Goal: Task Accomplishment & Management: Complete application form

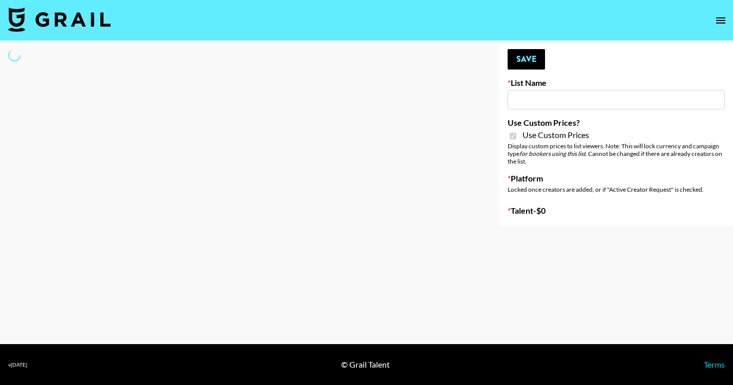
type input "Earth Cure ([DATE])"
checkbox input "true"
select select "Brand"
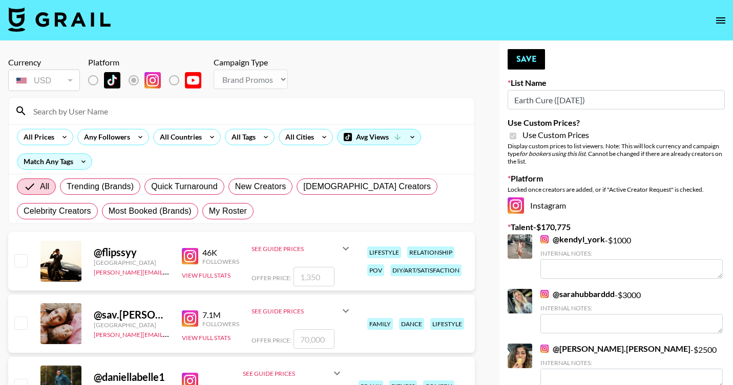
click at [89, 111] on input at bounding box center [247, 111] width 441 height 16
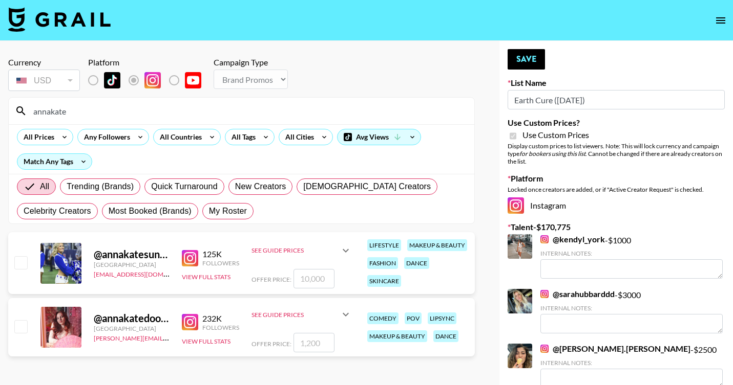
type input "annakate"
click at [27, 259] on input "checkbox" at bounding box center [20, 262] width 12 height 12
checkbox input "true"
click at [304, 274] on input "10000" at bounding box center [313, 278] width 41 height 19
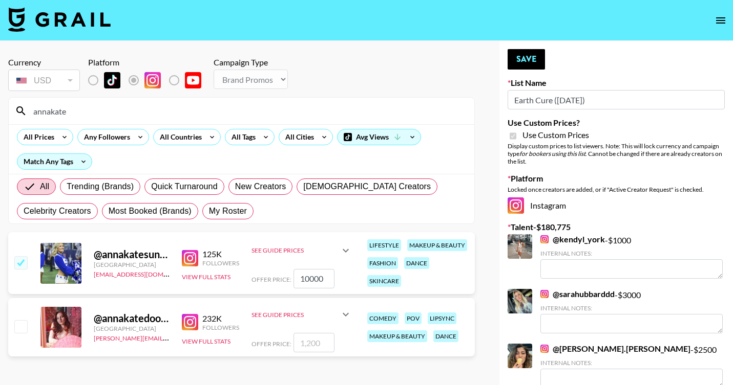
click at [304, 274] on input "10000" at bounding box center [313, 278] width 41 height 19
type input "5"
checkbox input "false"
checkbox input "true"
type input "4500"
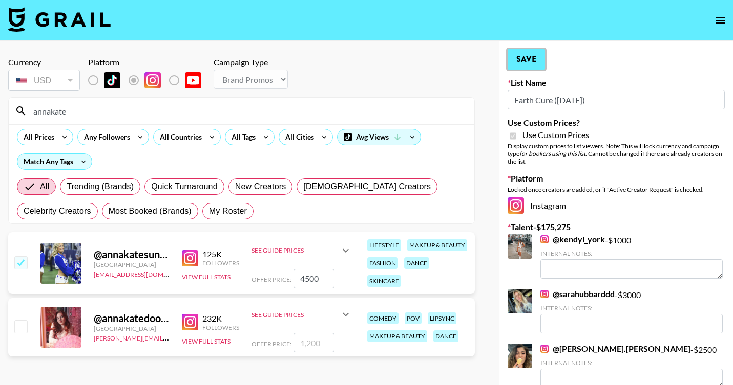
click at [521, 64] on button "Save" at bounding box center [525, 59] width 37 height 20
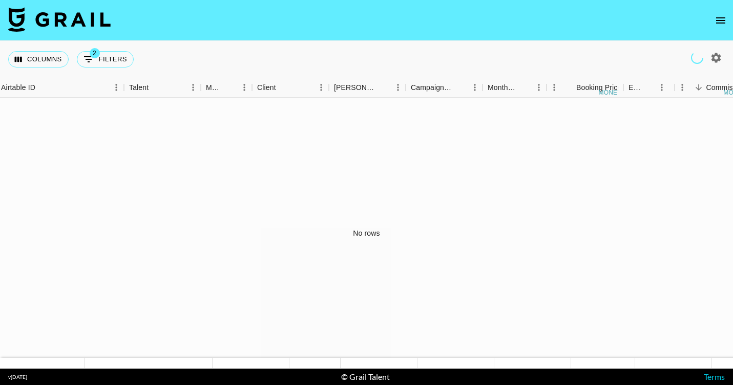
scroll to position [0, 89]
click at [713, 57] on icon "button" at bounding box center [716, 58] width 10 height 10
select select "[DATE]"
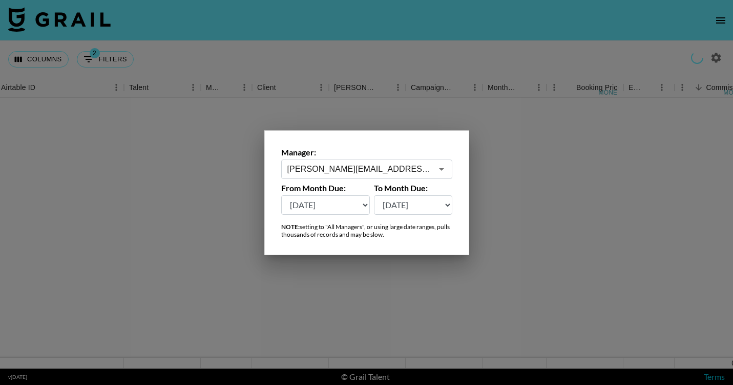
click at [334, 175] on div "[PERSON_NAME][EMAIL_ADDRESS][PERSON_NAME][DOMAIN_NAME] ​" at bounding box center [366, 169] width 171 height 19
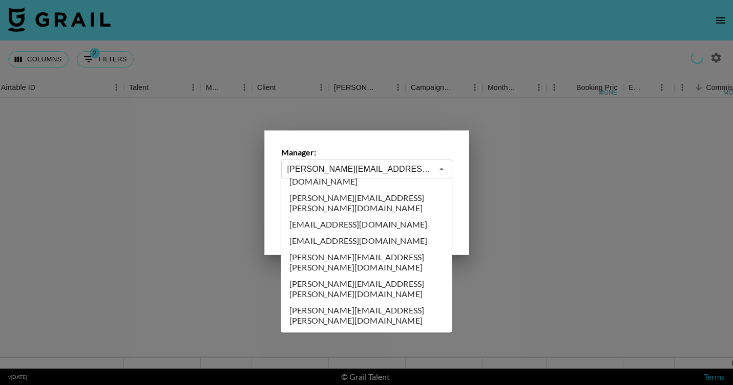
scroll to position [1062, 0]
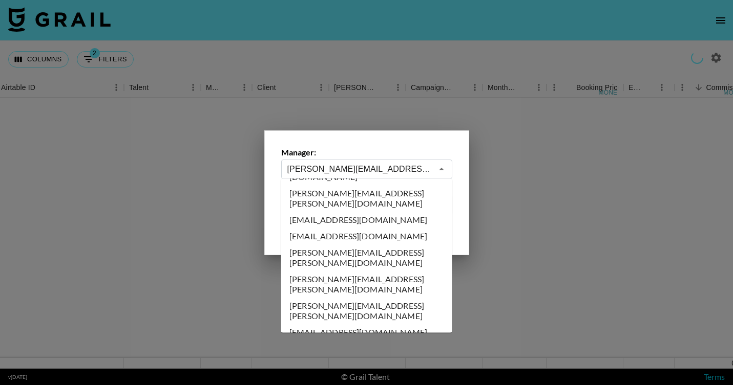
type input "[EMAIL_ADDRESS][DOMAIN_NAME]"
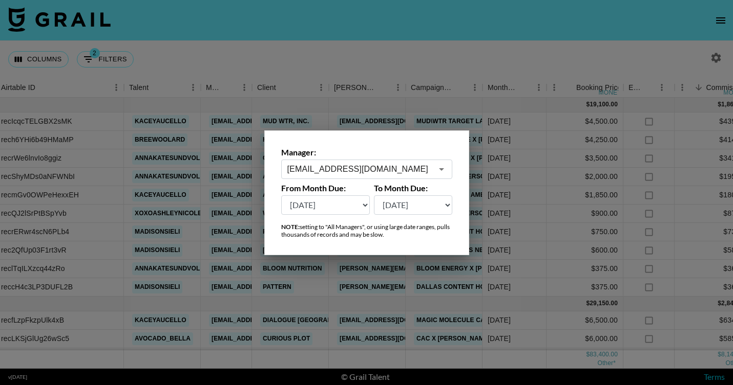
click at [385, 58] on div at bounding box center [366, 192] width 733 height 385
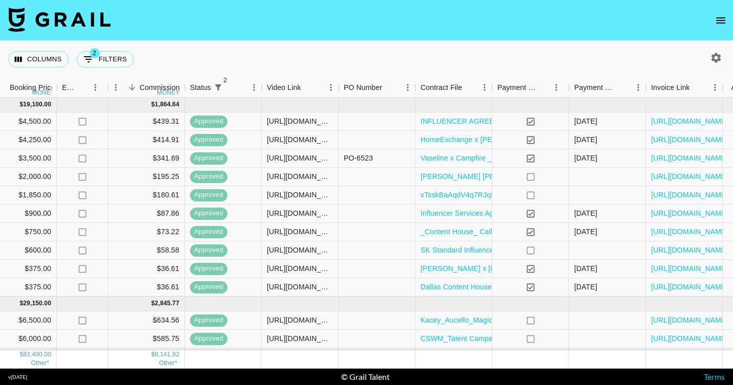
scroll to position [0, 685]
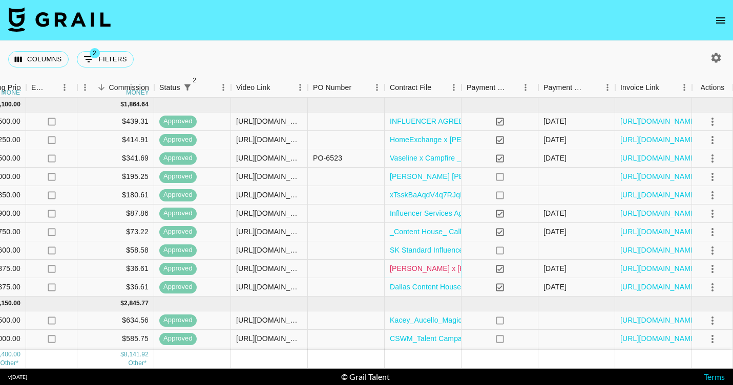
click at [413, 270] on link "[PERSON_NAME] x [PERSON_NAME] Energy IG TT Jun [DATE].docx (1) (1).pdf" at bounding box center [522, 269] width 264 height 10
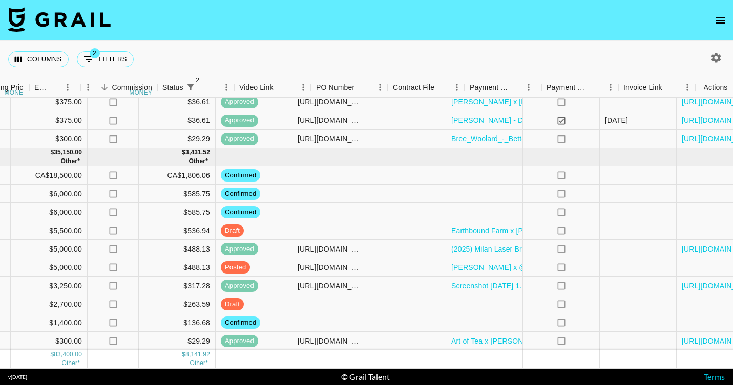
scroll to position [421, 685]
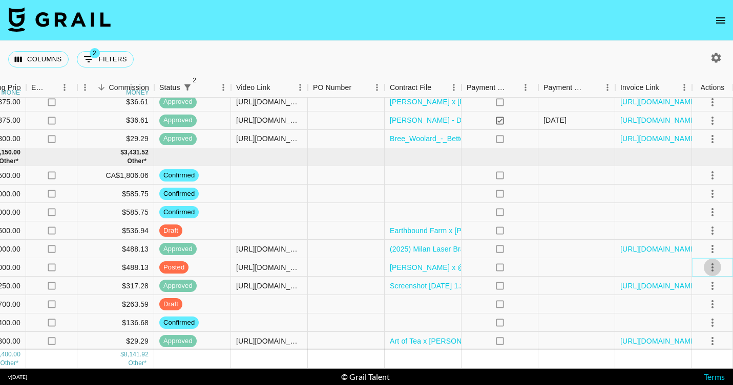
click at [712, 268] on icon "select merge strategy" at bounding box center [712, 268] width 12 height 12
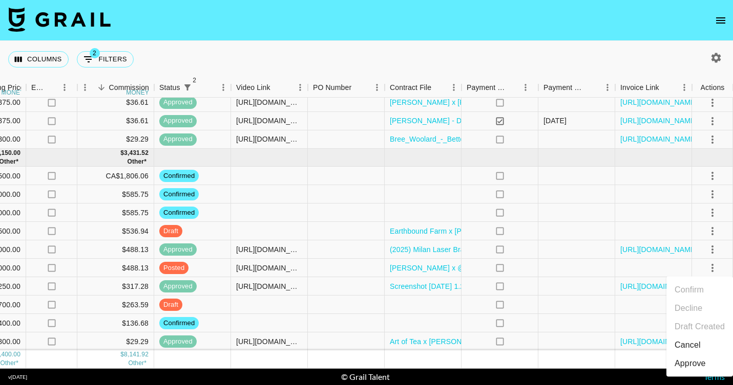
click at [695, 366] on div "Approve" at bounding box center [689, 364] width 31 height 12
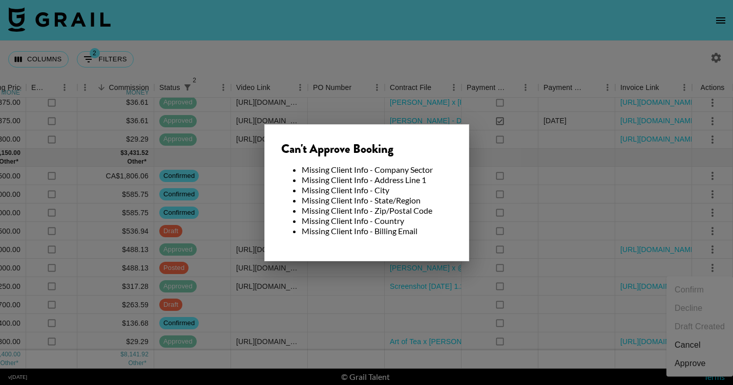
click at [511, 271] on div at bounding box center [366, 192] width 733 height 385
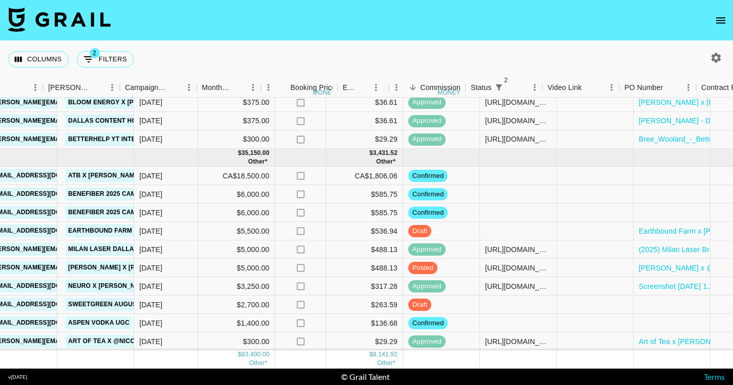
scroll to position [421, 267]
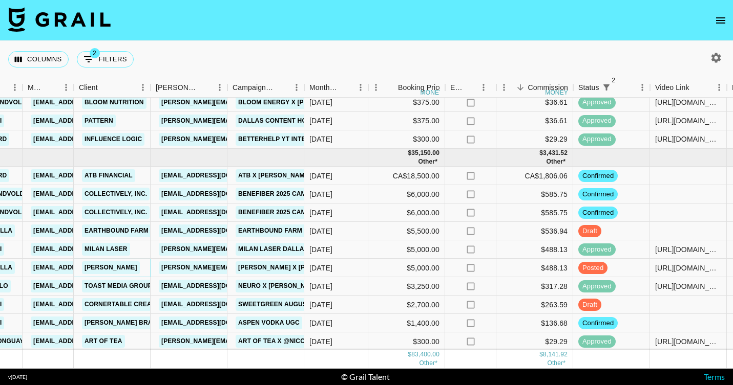
click at [102, 266] on link "[PERSON_NAME]" at bounding box center [111, 268] width 58 height 13
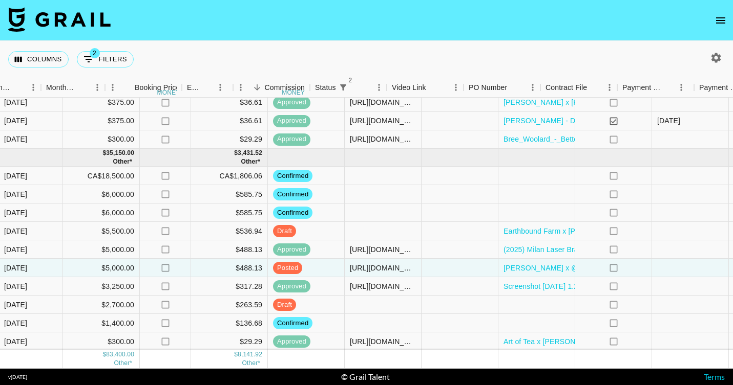
scroll to position [421, 685]
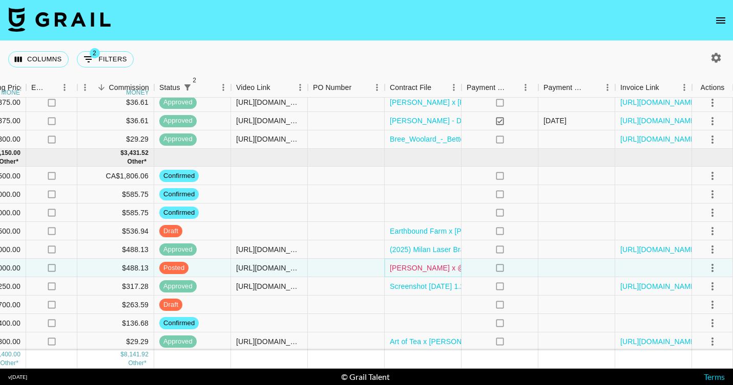
click at [428, 269] on link "[PERSON_NAME] x @avocado_bella_Contract (2).pdf" at bounding box center [479, 268] width 178 height 10
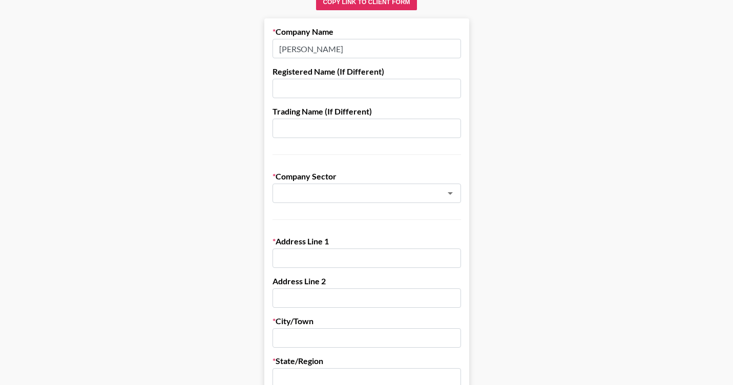
scroll to position [87, 0]
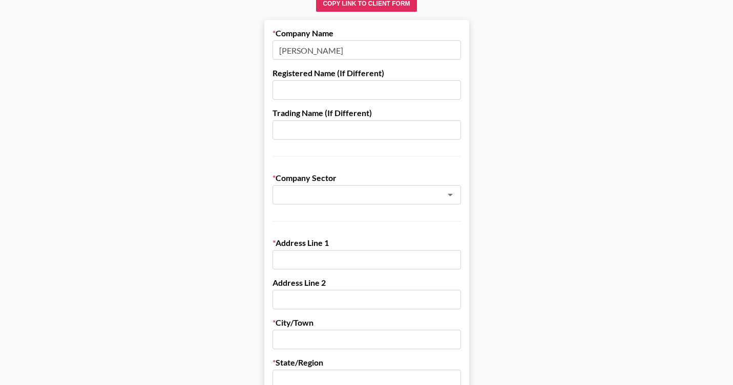
click at [299, 197] on input "text" at bounding box center [352, 195] width 149 height 12
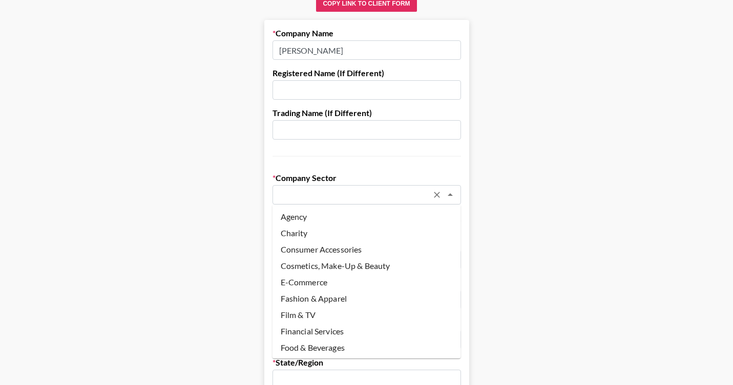
click at [306, 342] on li "Food & Beverages" at bounding box center [366, 348] width 188 height 16
type input "Food & Beverages"
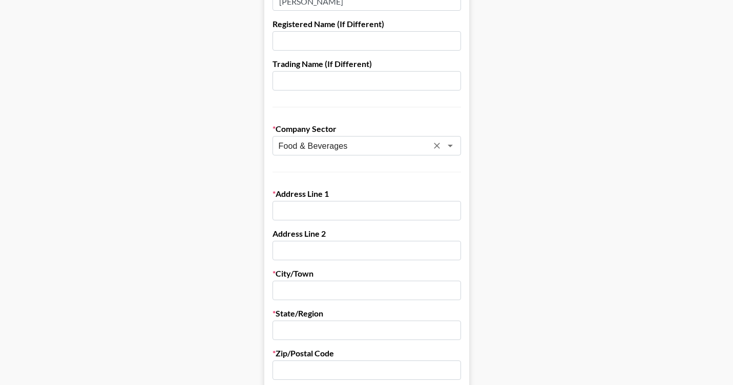
scroll to position [148, 0]
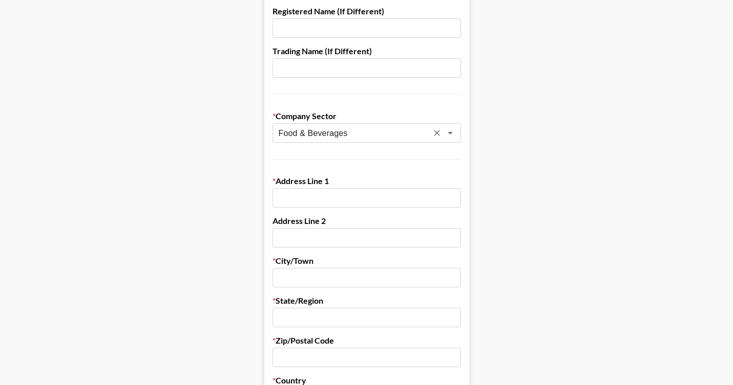
click at [314, 200] on input "text" at bounding box center [366, 197] width 188 height 19
paste input "720 S. Plaza Way"
type input "720 S. Plaza Way"
click at [312, 279] on input "text" at bounding box center [366, 277] width 188 height 19
click at [307, 237] on input "text" at bounding box center [366, 237] width 188 height 19
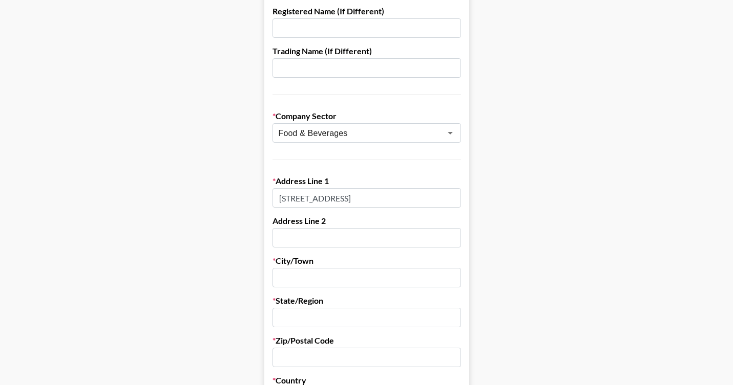
paste input "Suite 301"
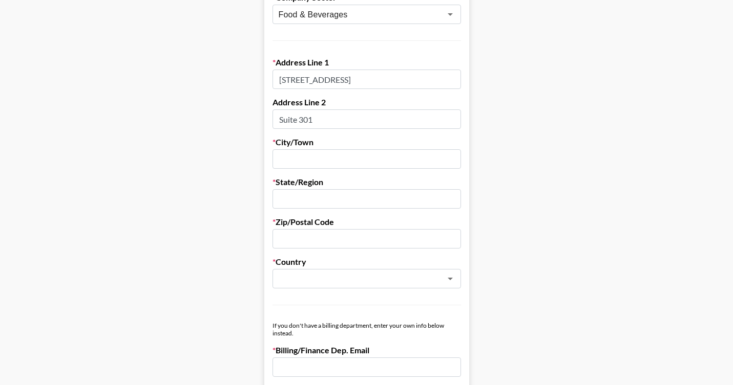
scroll to position [269, 0]
type input "Suite 301"
click at [310, 154] on input "text" at bounding box center [366, 157] width 188 height 19
paste input "Mendota Heights"
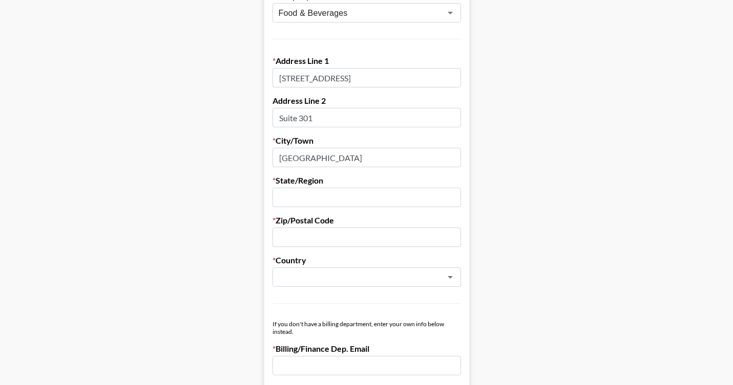
type input "Mendota Heights"
click at [301, 239] on input "text" at bounding box center [366, 237] width 188 height 19
paste input "55120"
type input "55120"
click at [293, 192] on input "text" at bounding box center [366, 197] width 188 height 19
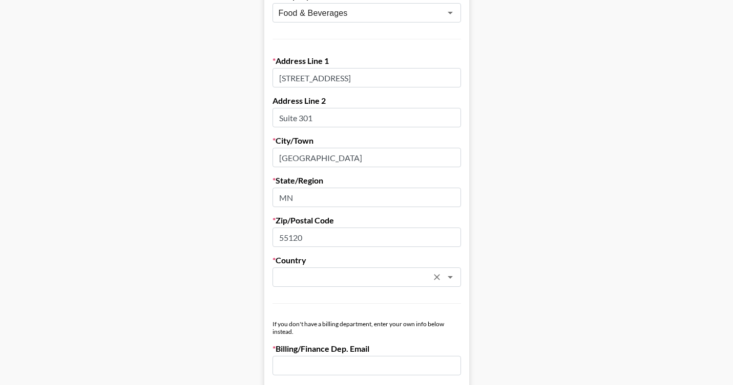
click at [302, 270] on div "​" at bounding box center [366, 277] width 188 height 19
type input "MN"
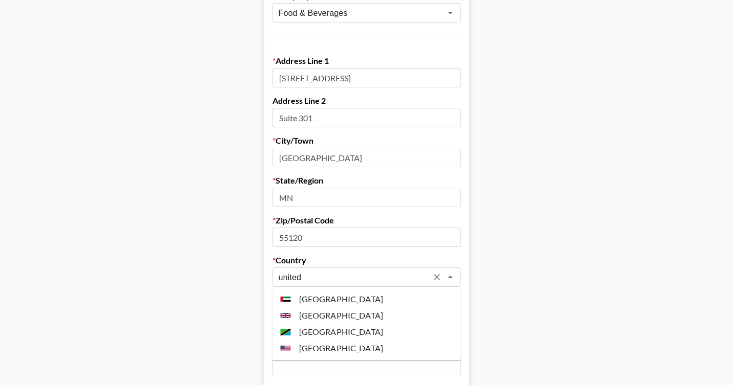
click at [319, 351] on li "United States" at bounding box center [366, 348] width 188 height 16
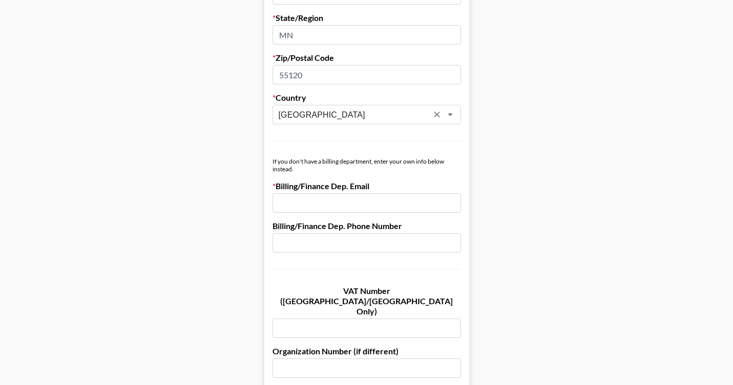
scroll to position [445, 0]
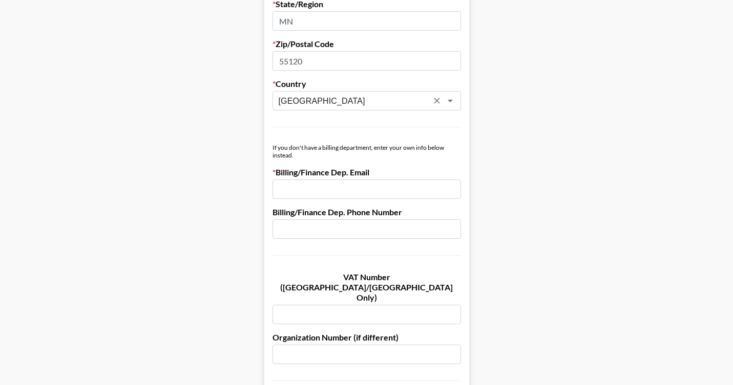
type input "United States"
click at [323, 192] on input "email" at bounding box center [366, 189] width 188 height 19
paste input "[PERSON_NAME][EMAIL_ADDRESS][PERSON_NAME][DOMAIN_NAME]"
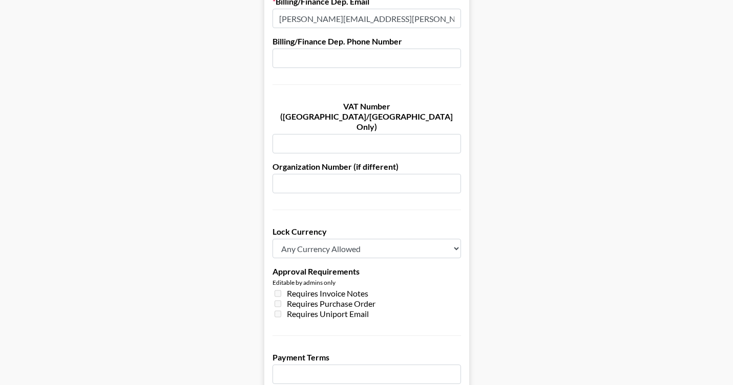
scroll to position [618, 0]
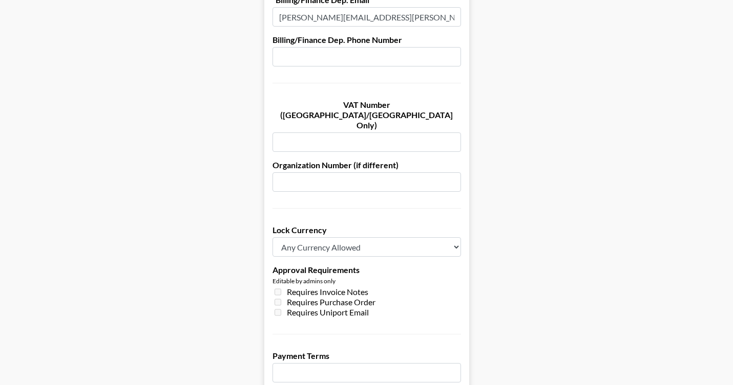
type input "[PERSON_NAME][EMAIL_ADDRESS][PERSON_NAME][DOMAIN_NAME]"
click at [374, 238] on select "Any Currency Allowed USD GBP EUR CAD AUD" at bounding box center [366, 247] width 188 height 19
select select "USD"
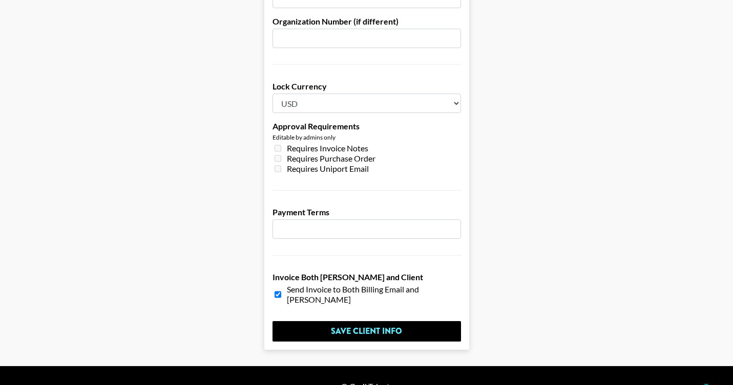
scroll to position [763, 0]
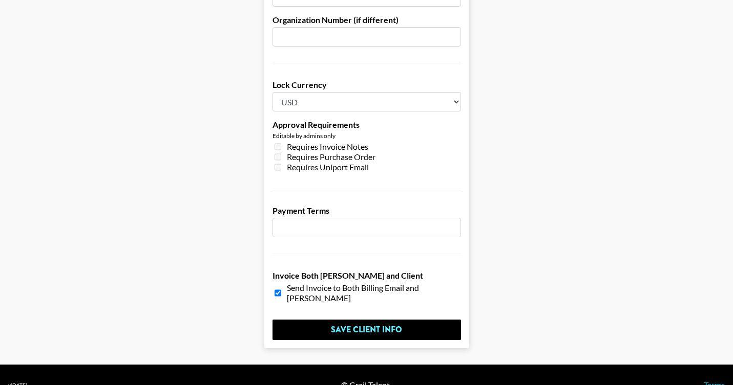
click at [320, 218] on input "number" at bounding box center [366, 227] width 188 height 19
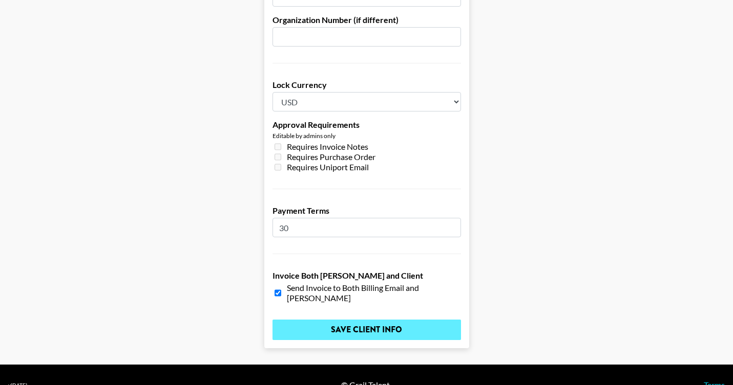
type input "30"
click at [364, 320] on input "Save Client Info" at bounding box center [366, 330] width 188 height 20
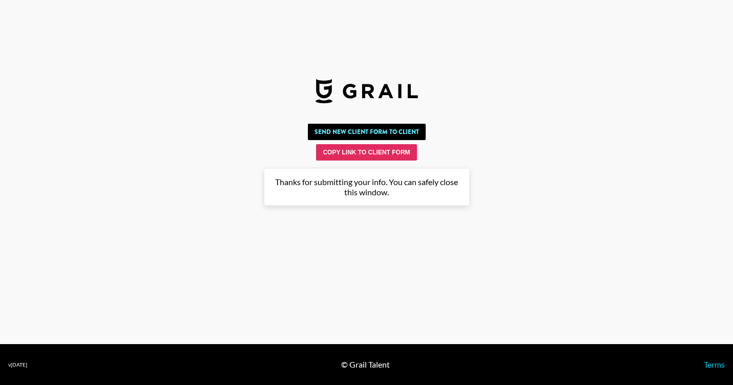
scroll to position [0, 0]
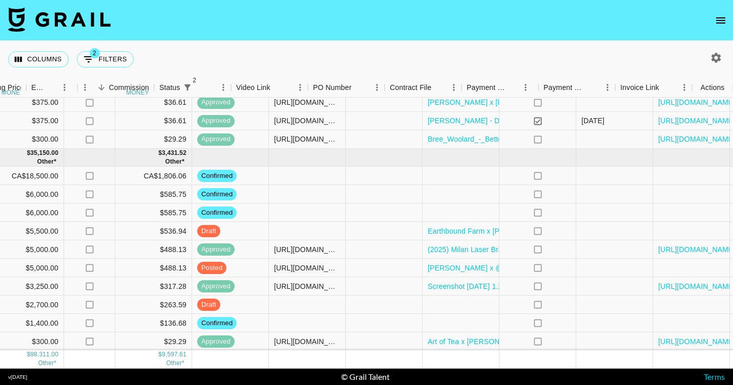
scroll to position [546, 685]
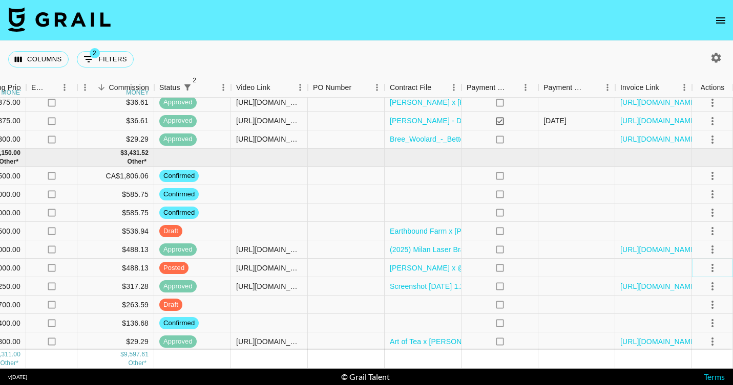
click at [714, 269] on icon "select merge strategy" at bounding box center [712, 268] width 12 height 12
click at [689, 366] on div "Approve" at bounding box center [689, 364] width 31 height 12
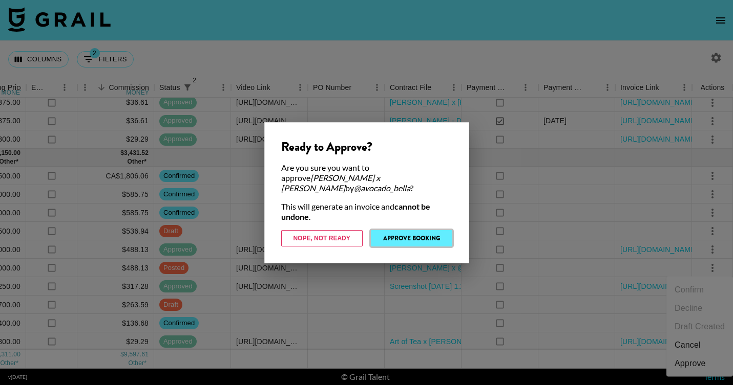
click at [437, 232] on button "Approve Booking" at bounding box center [411, 238] width 81 height 16
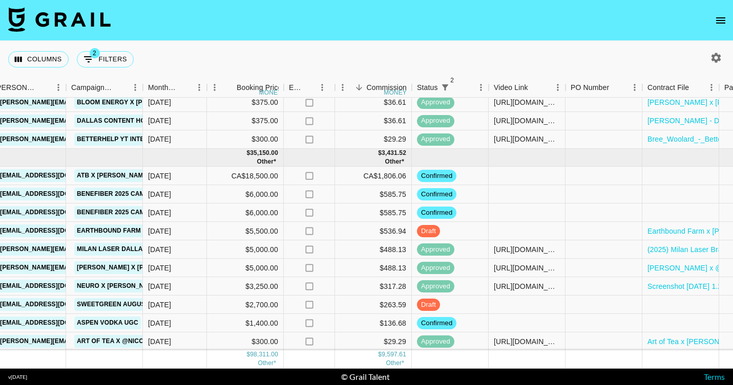
scroll to position [546, 410]
